Goal: Task Accomplishment & Management: Complete application form

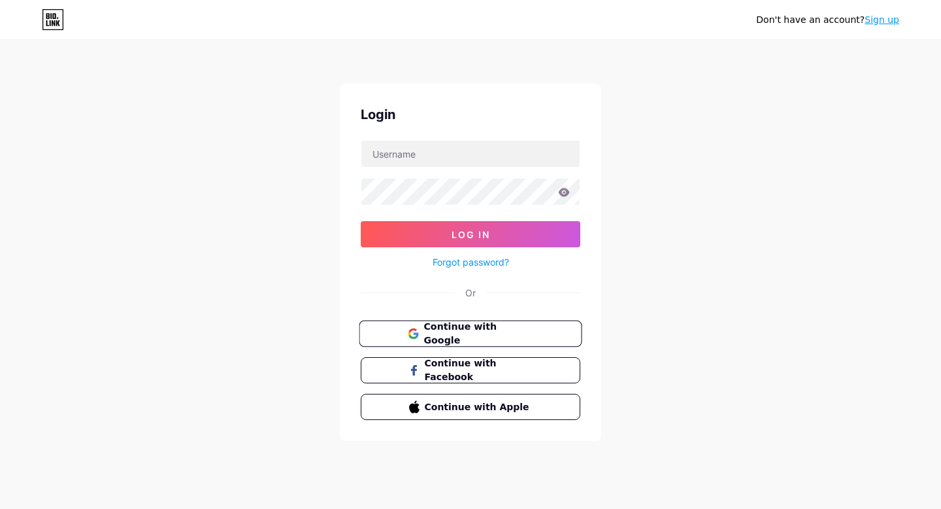
click at [475, 324] on button "Continue with Google" at bounding box center [470, 333] width 223 height 27
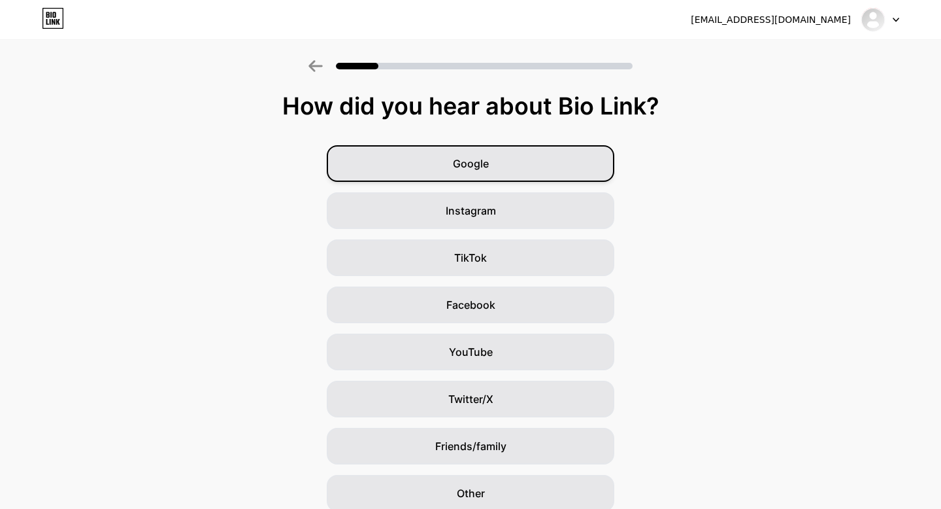
click at [460, 158] on span "Google" at bounding box center [471, 164] width 36 height 16
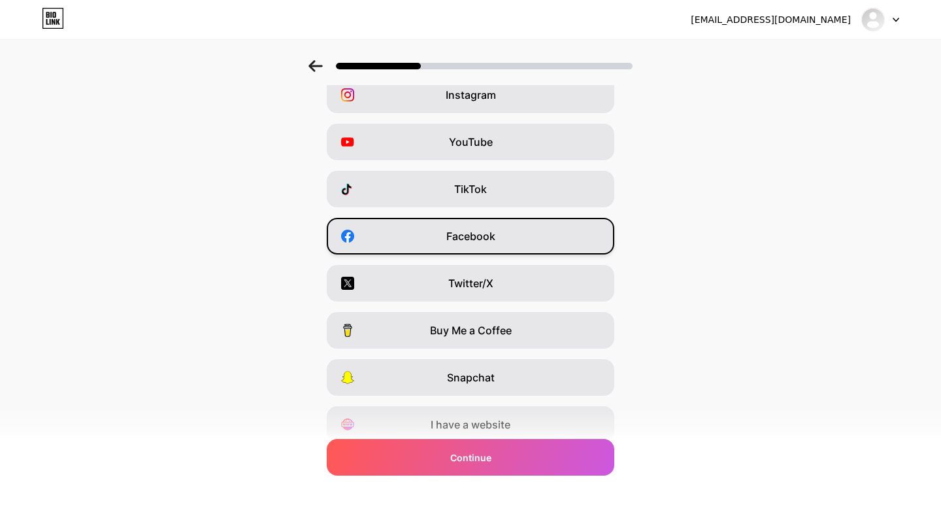
scroll to position [120, 0]
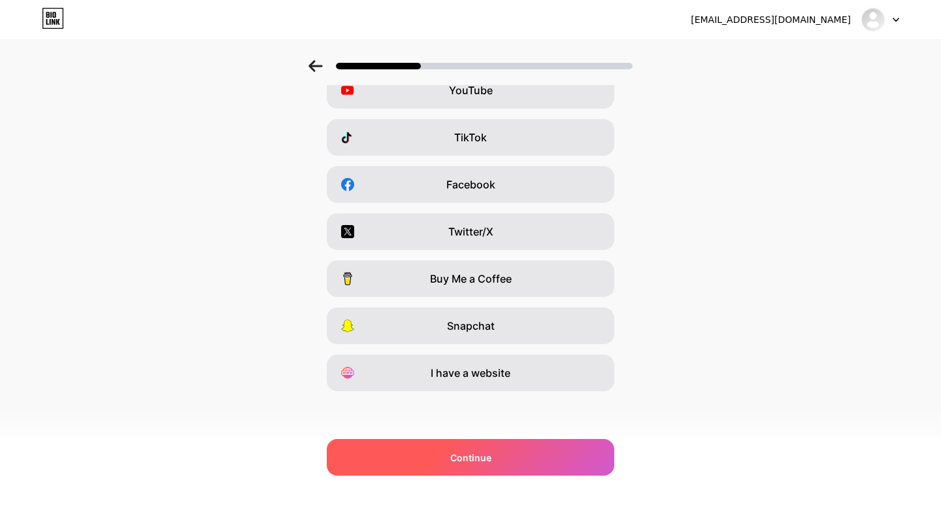
click at [512, 449] on div "Continue" at bounding box center [471, 457] width 288 height 37
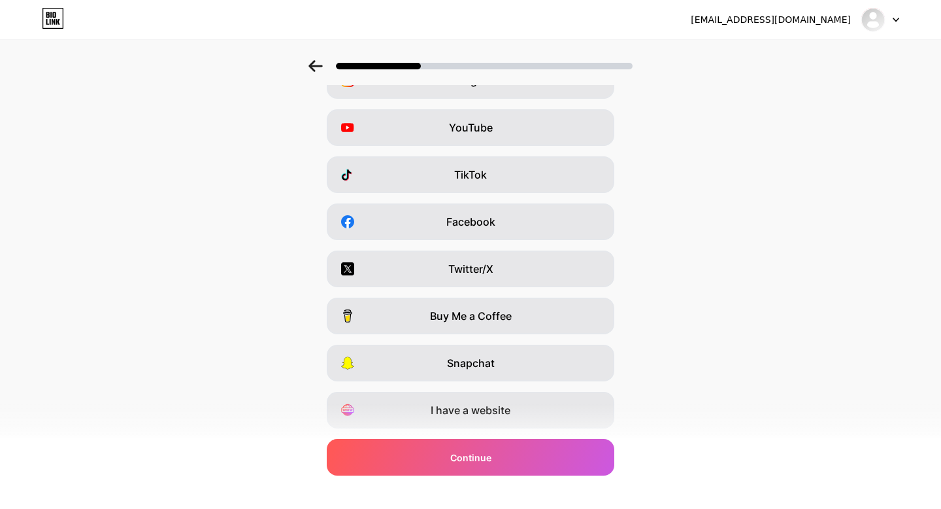
scroll to position [0, 0]
